Goal: Information Seeking & Learning: Learn about a topic

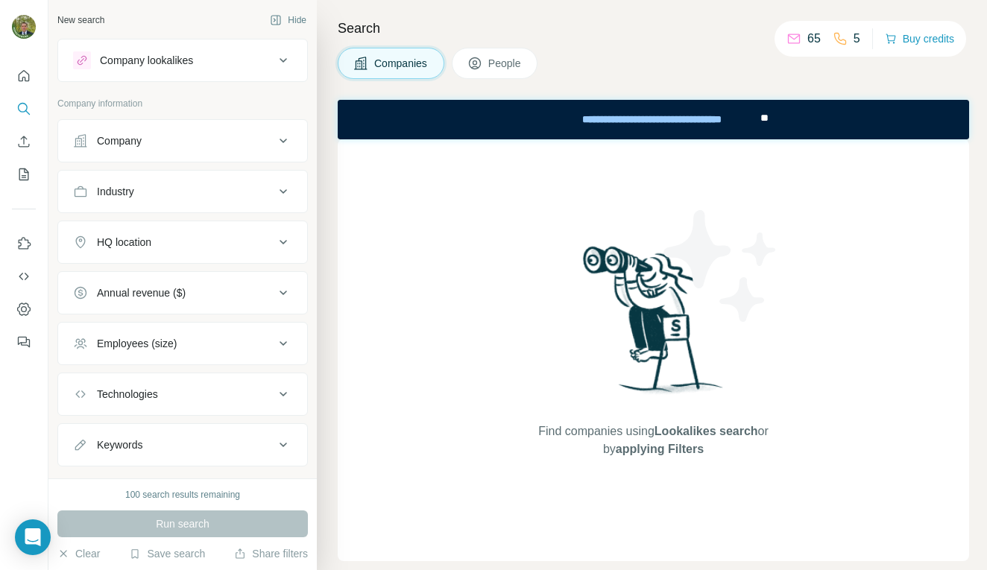
click at [132, 137] on div "Company" at bounding box center [119, 140] width 45 height 15
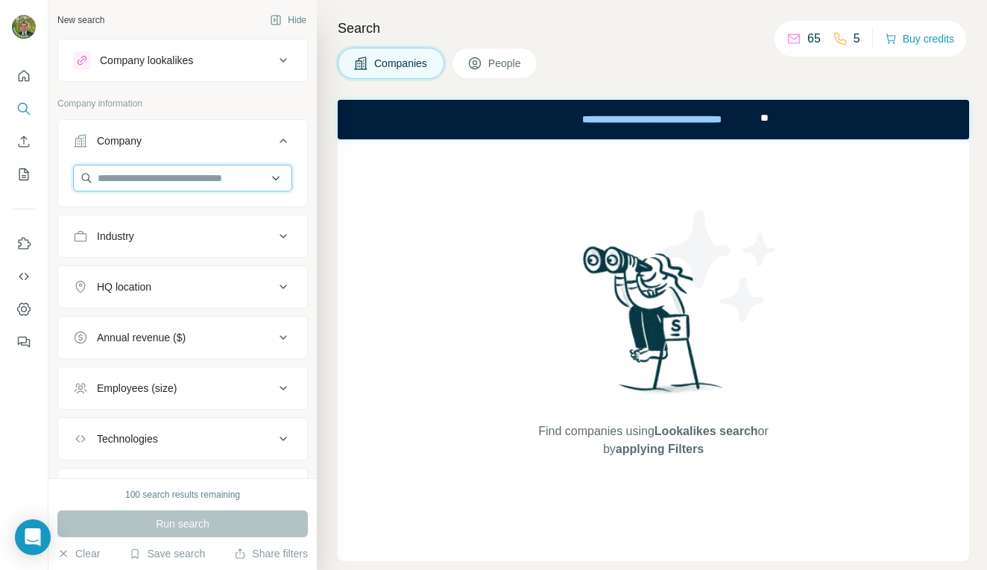
click at [138, 188] on input "text" at bounding box center [182, 178] width 219 height 27
click at [113, 175] on input "text" at bounding box center [182, 178] width 219 height 27
type input "**********"
click at [506, 66] on span "People" at bounding box center [505, 63] width 34 height 15
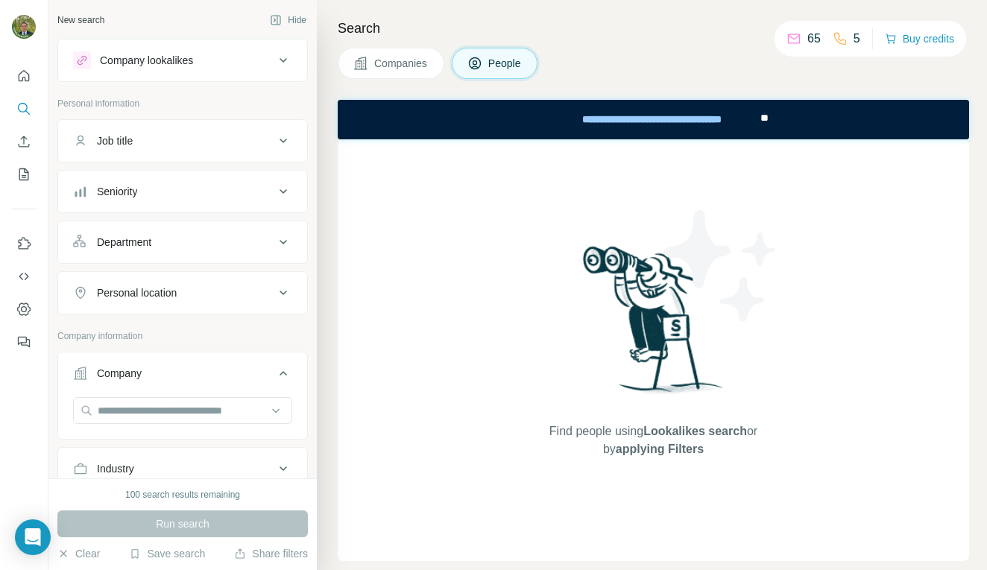
click at [503, 63] on span "People" at bounding box center [505, 63] width 34 height 15
click at [281, 139] on icon at bounding box center [283, 141] width 7 height 4
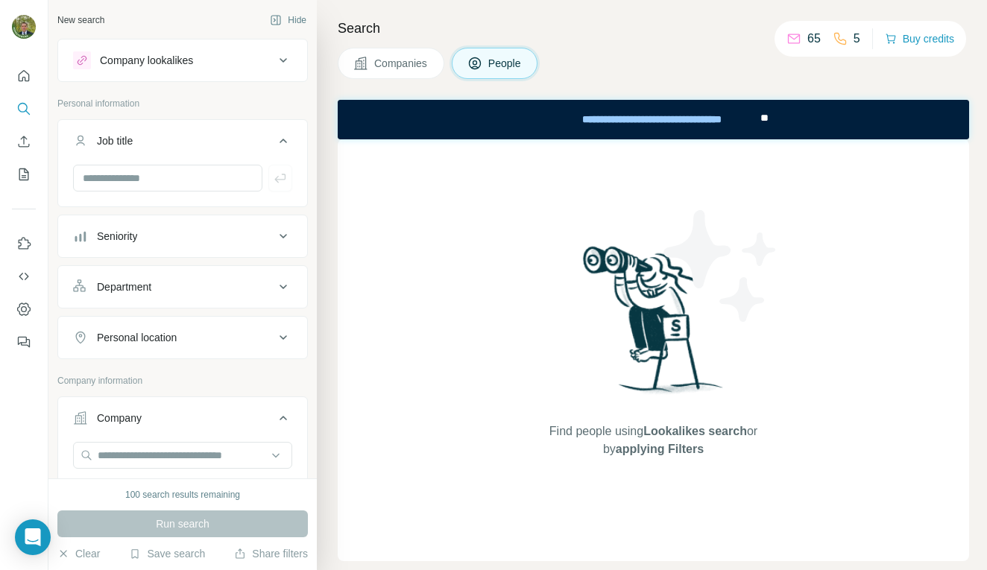
click at [281, 139] on icon at bounding box center [283, 141] width 18 height 18
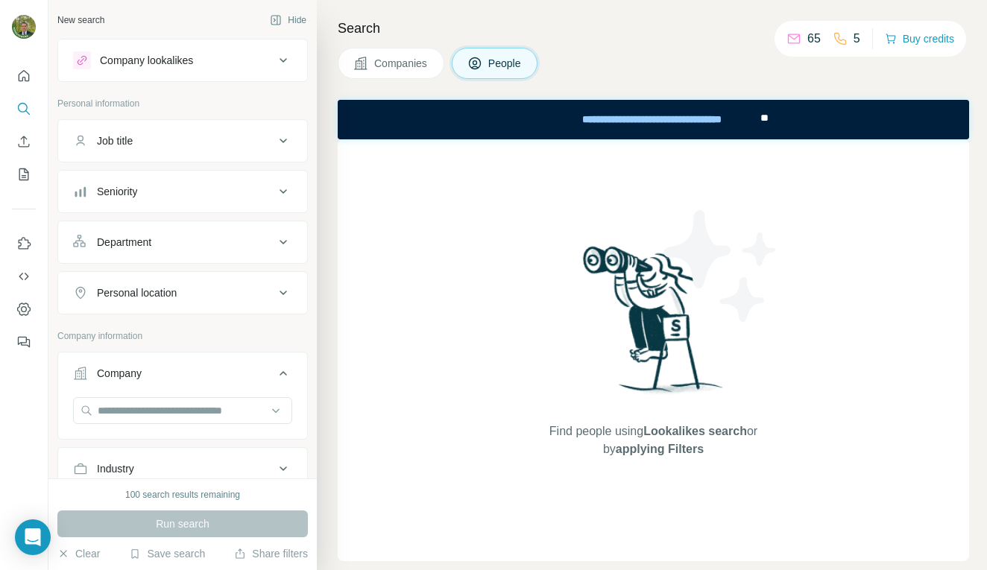
click at [283, 57] on icon at bounding box center [283, 60] width 18 height 18
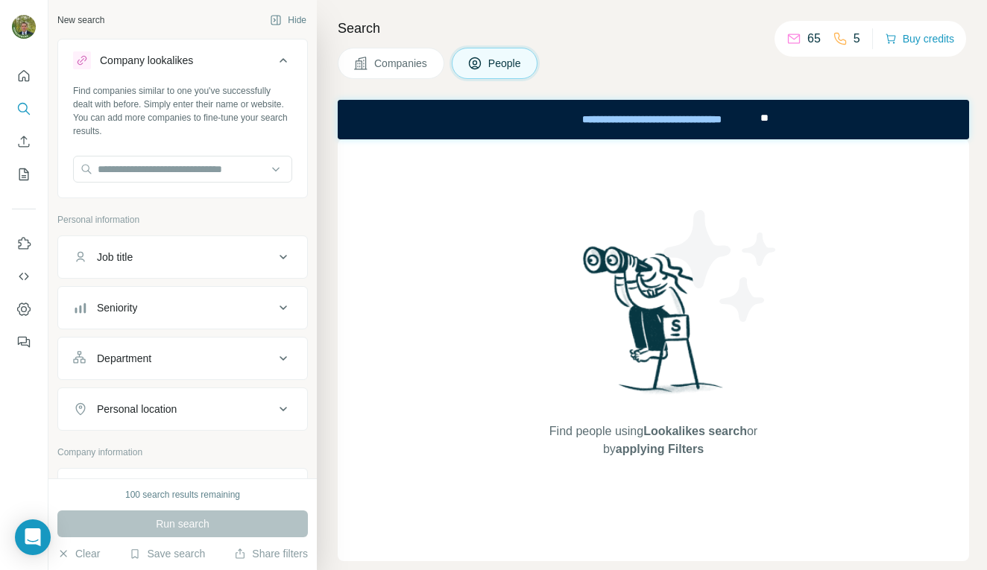
click at [283, 57] on icon at bounding box center [283, 60] width 18 height 18
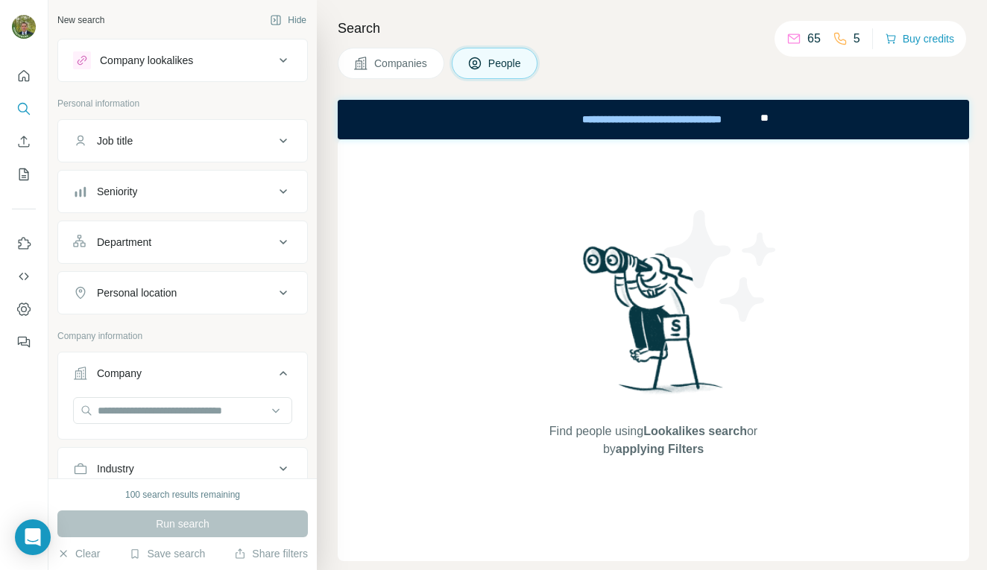
click at [523, 69] on span "People" at bounding box center [505, 63] width 34 height 15
click at [25, 107] on icon "Search" at bounding box center [23, 108] width 15 height 15
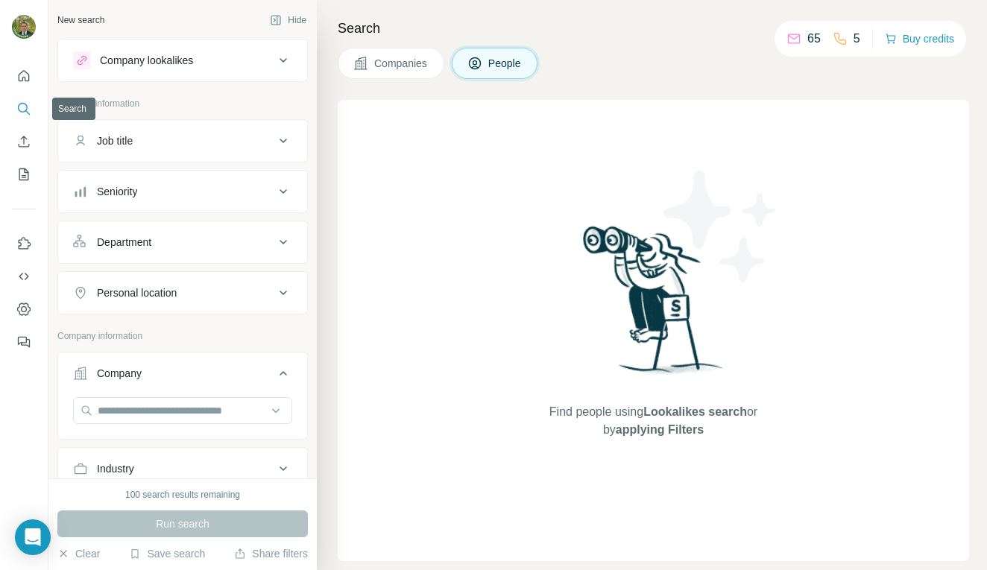
click at [25, 106] on icon "Search" at bounding box center [23, 108] width 15 height 15
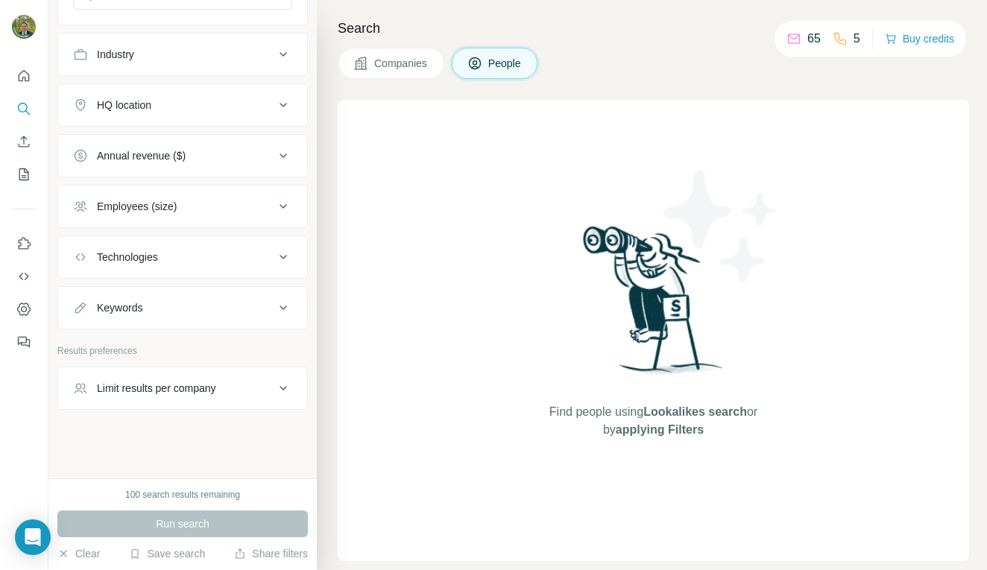
scroll to position [415, 0]
click at [90, 558] on button "Clear" at bounding box center [78, 554] width 43 height 15
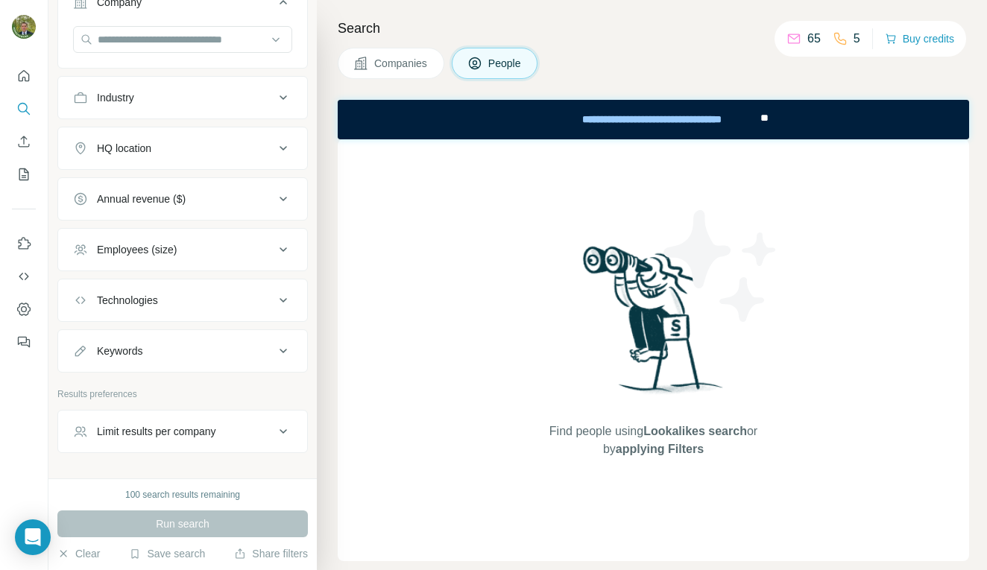
scroll to position [374, 0]
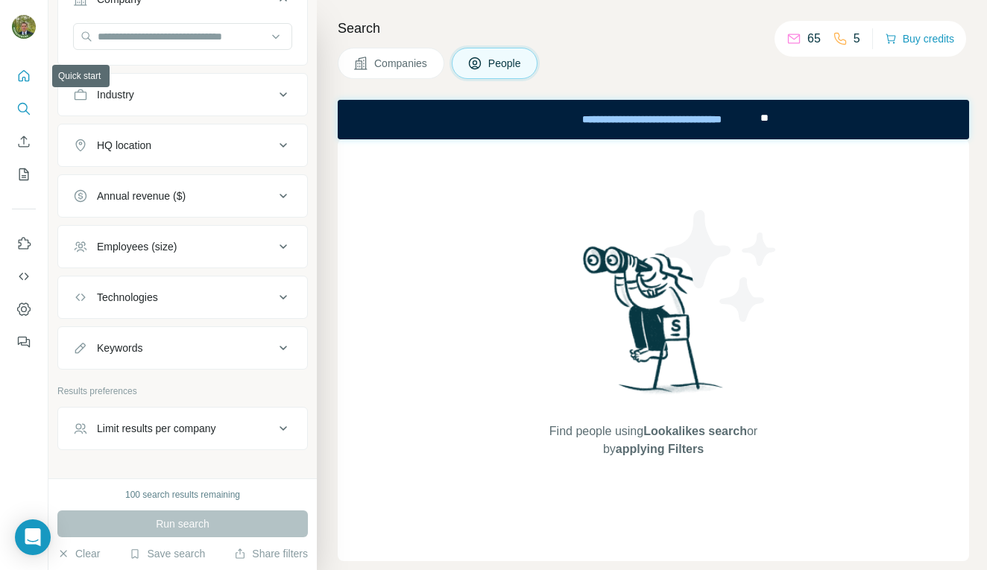
click at [26, 77] on icon "Quick start" at bounding box center [23, 76] width 15 height 15
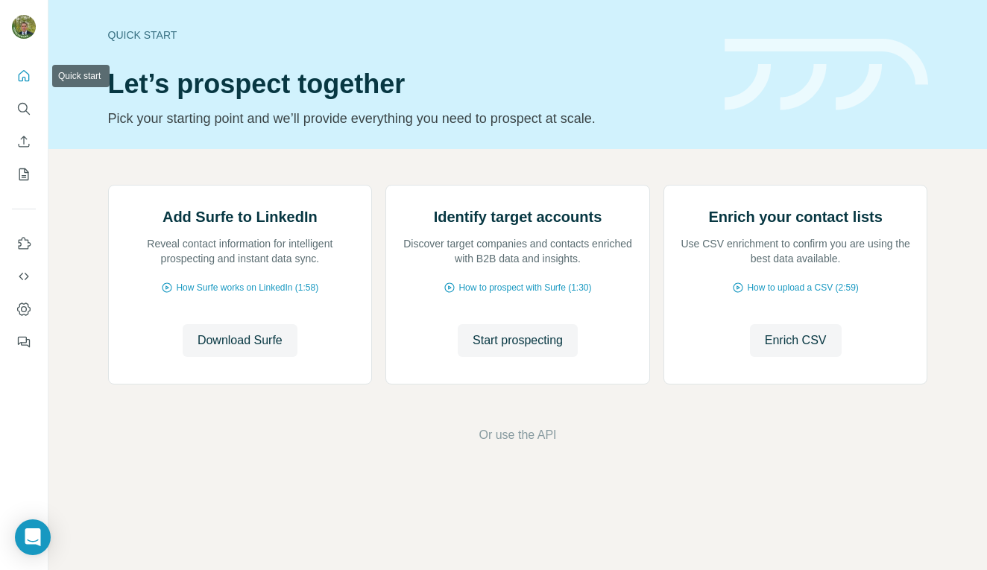
click at [22, 75] on icon "Quick start" at bounding box center [23, 76] width 15 height 15
click at [23, 107] on icon "Search" at bounding box center [23, 108] width 15 height 15
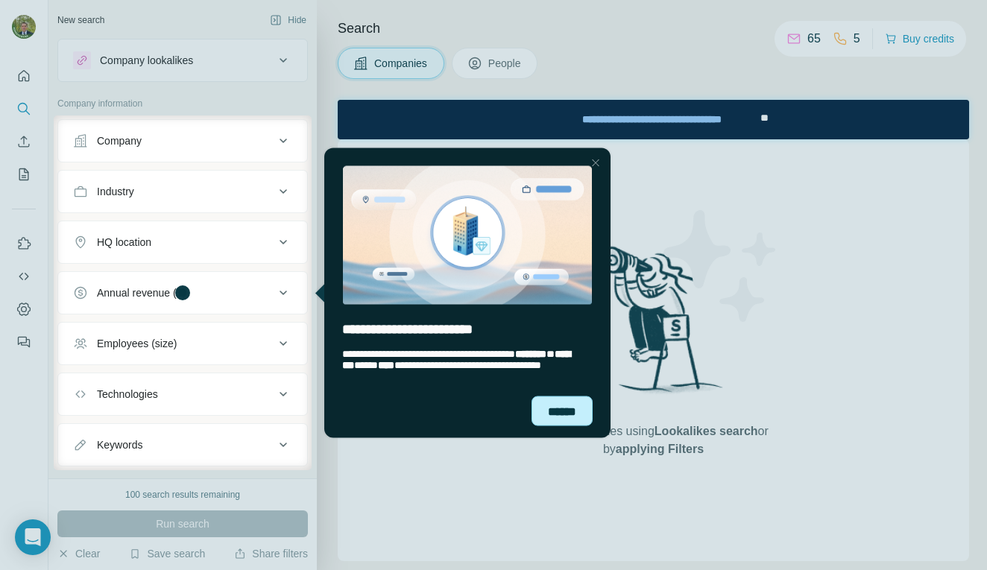
click at [571, 413] on div "******" at bounding box center [562, 411] width 61 height 30
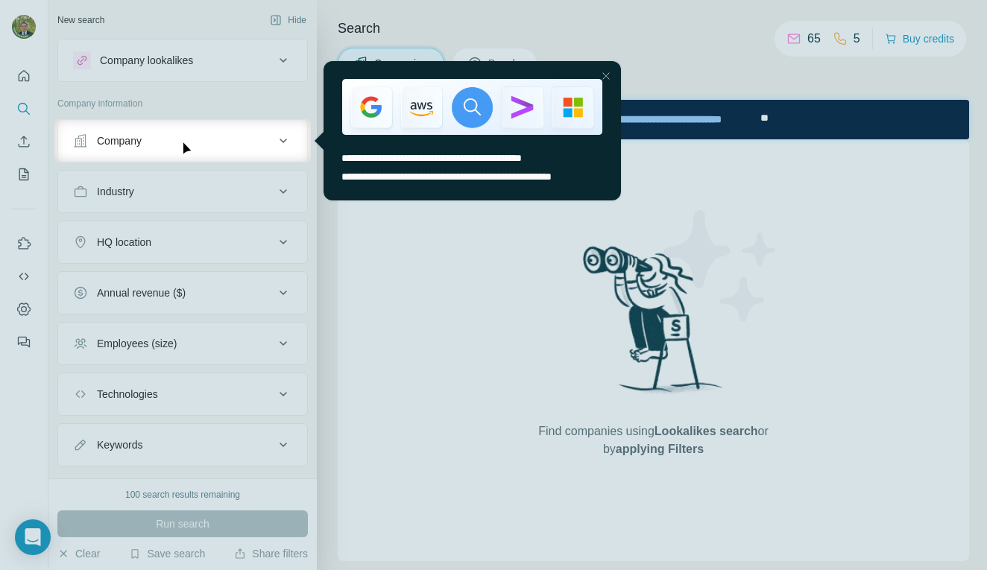
click at [742, 213] on div at bounding box center [493, 367] width 987 height 408
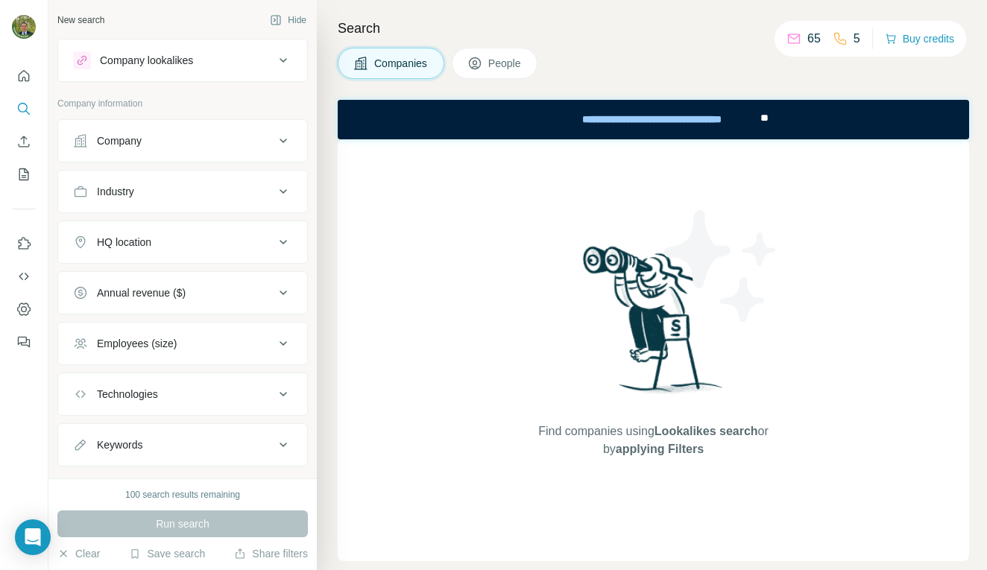
click at [234, 145] on div "Company" at bounding box center [173, 140] width 201 height 15
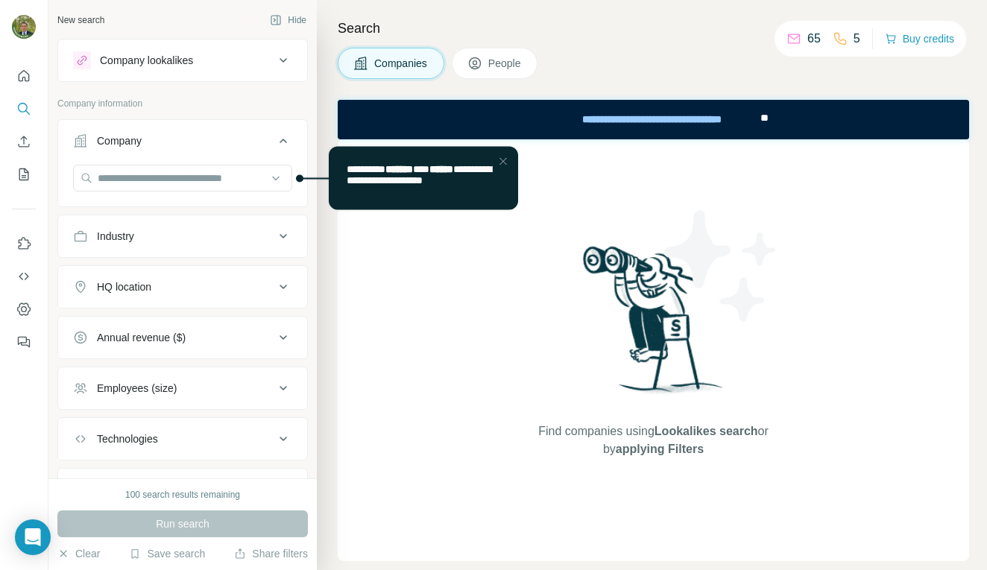
click at [514, 63] on span "People" at bounding box center [505, 63] width 34 height 15
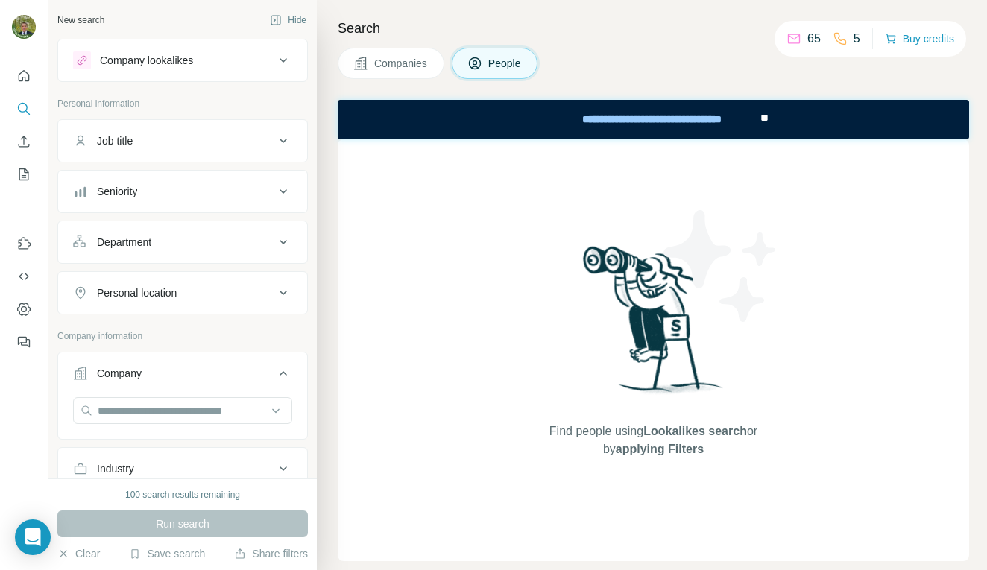
click at [409, 61] on span "Companies" at bounding box center [401, 63] width 54 height 15
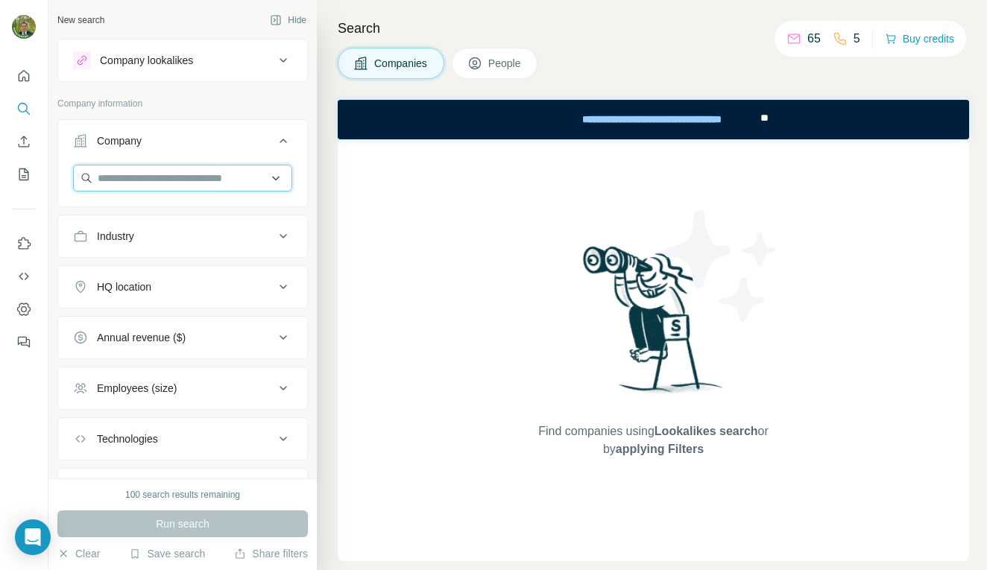
click at [132, 182] on input "text" at bounding box center [182, 178] width 219 height 27
type input "**********"
click at [509, 65] on span "People" at bounding box center [505, 63] width 34 height 15
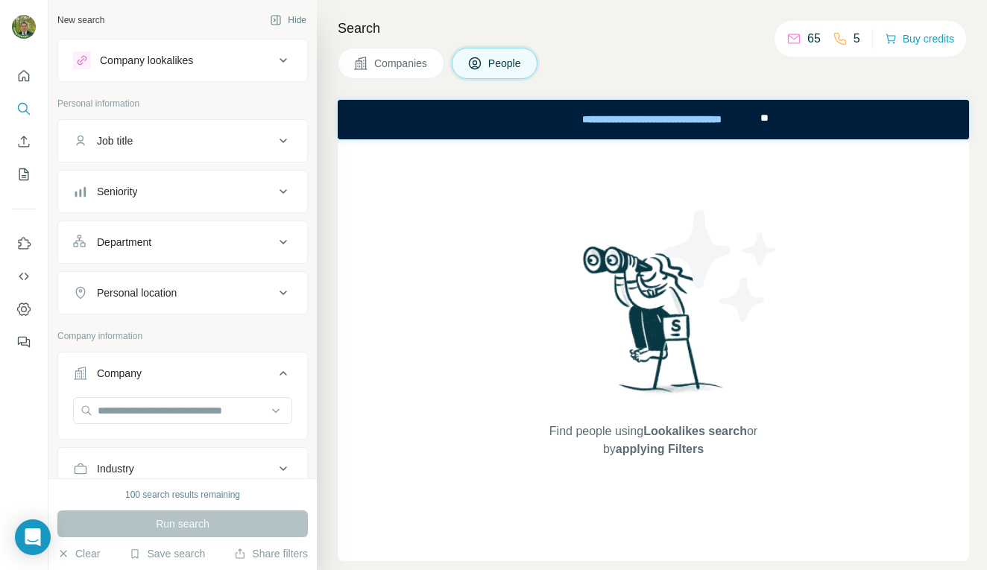
click at [286, 63] on icon at bounding box center [283, 60] width 18 height 18
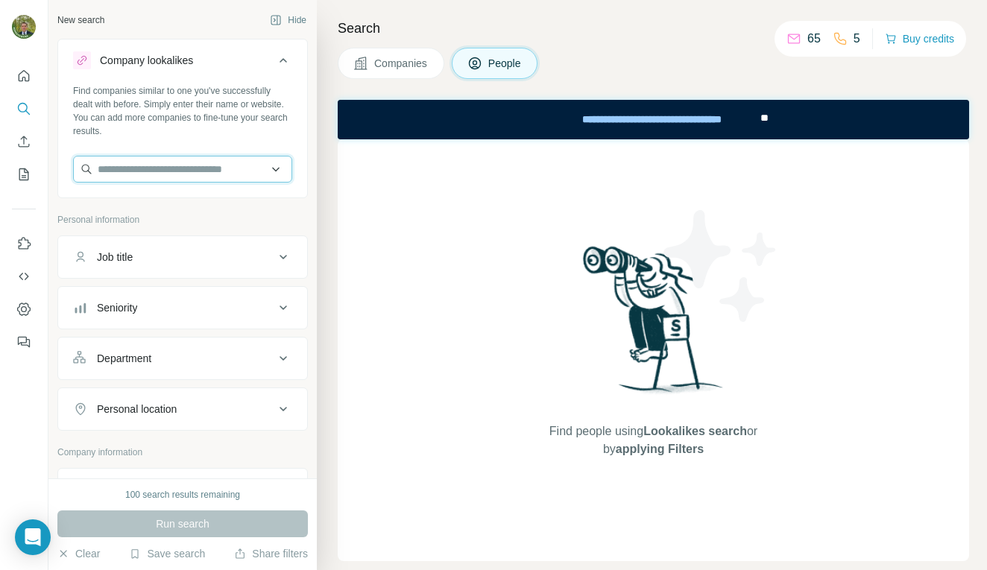
click at [122, 165] on input "text" at bounding box center [182, 169] width 219 height 27
type input "**********"
click at [283, 258] on icon at bounding box center [283, 257] width 7 height 4
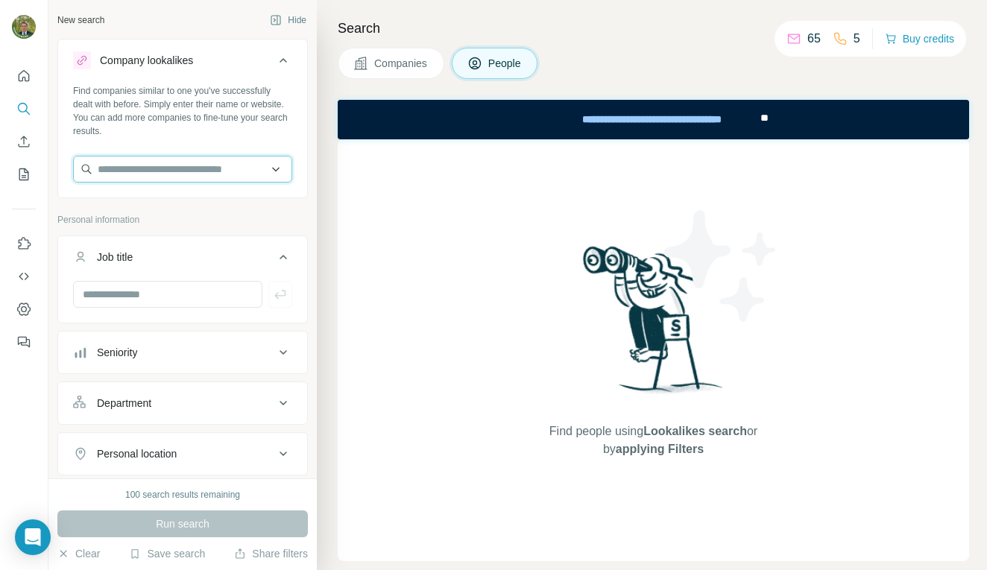
click at [133, 169] on input "text" at bounding box center [182, 169] width 219 height 27
click at [275, 169] on input "**********" at bounding box center [182, 169] width 219 height 27
type input "*"
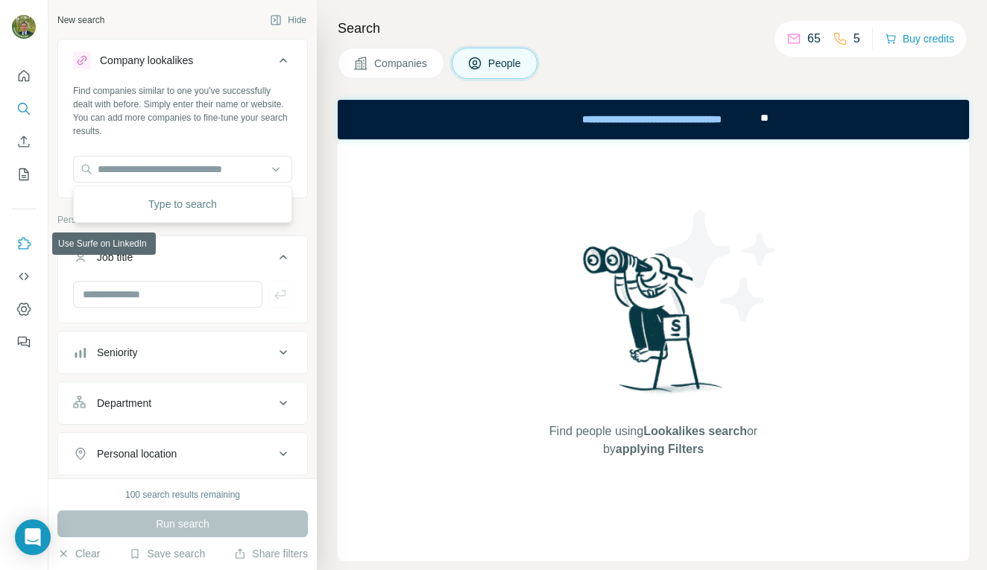
click at [25, 243] on icon "Use Surfe on LinkedIn" at bounding box center [23, 243] width 15 height 15
